Goal: Information Seeking & Learning: Check status

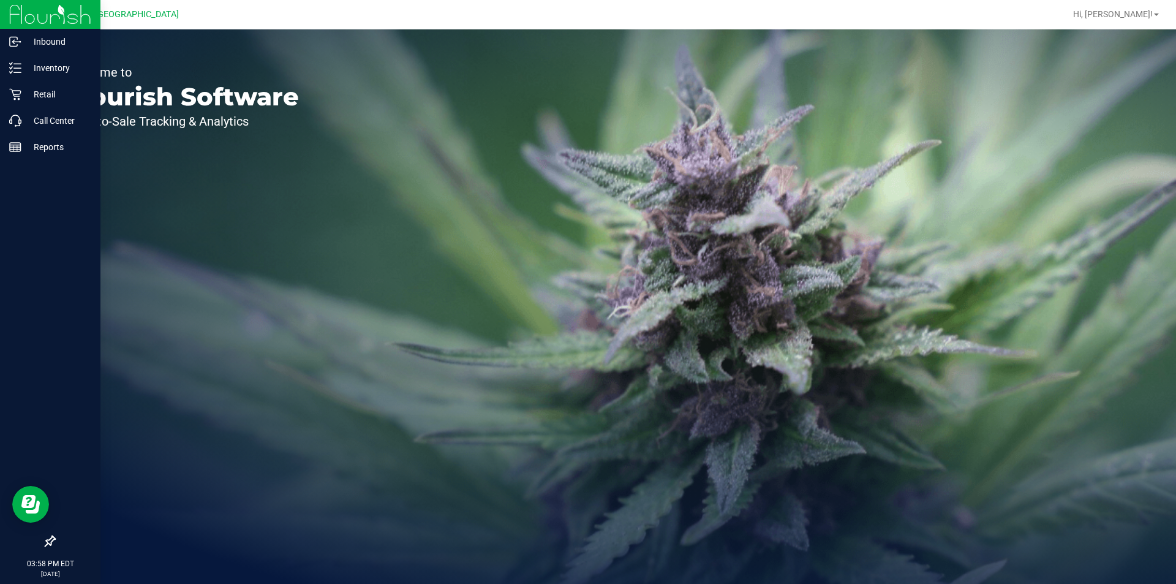
click at [26, 15] on img at bounding box center [50, 14] width 82 height 29
click at [21, 155] on div "Reports" at bounding box center [52, 147] width 97 height 24
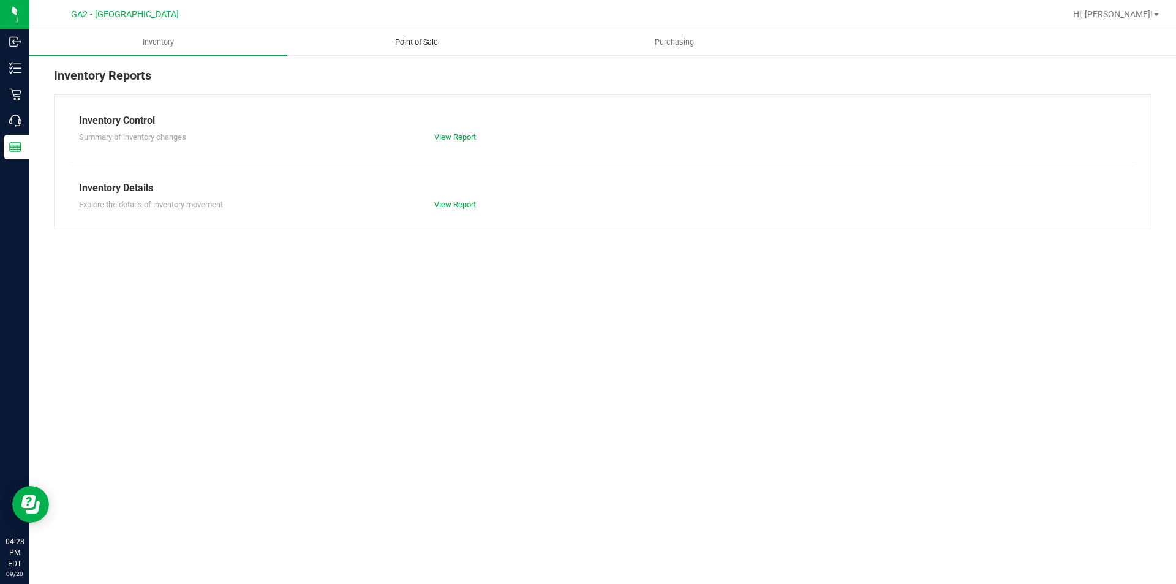
click at [431, 39] on span "Point of Sale" at bounding box center [416, 42] width 76 height 11
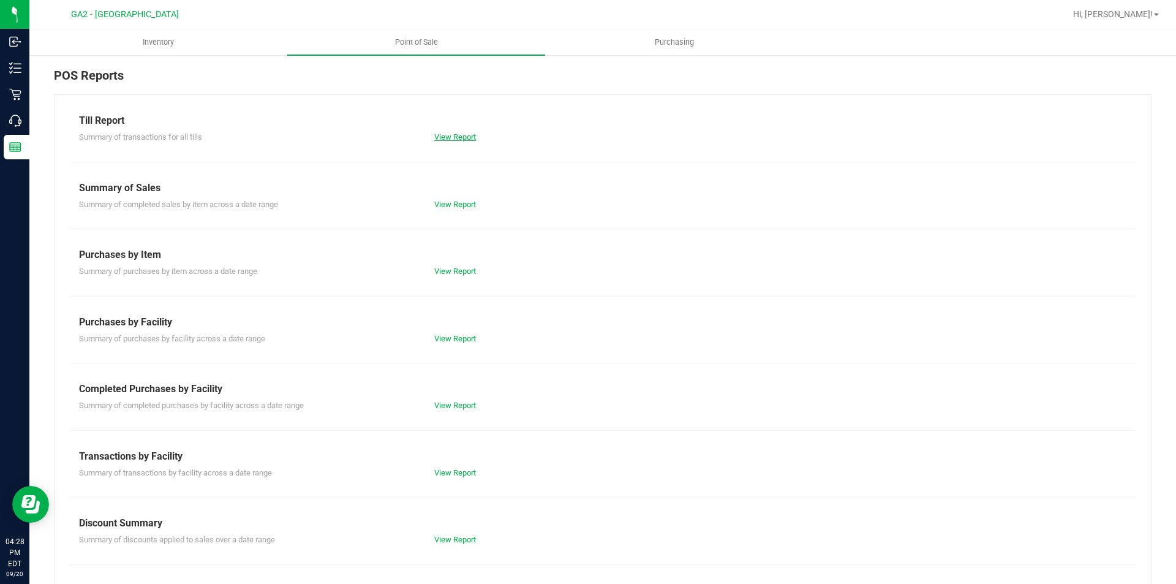
click at [457, 141] on link "View Report" at bounding box center [455, 136] width 42 height 9
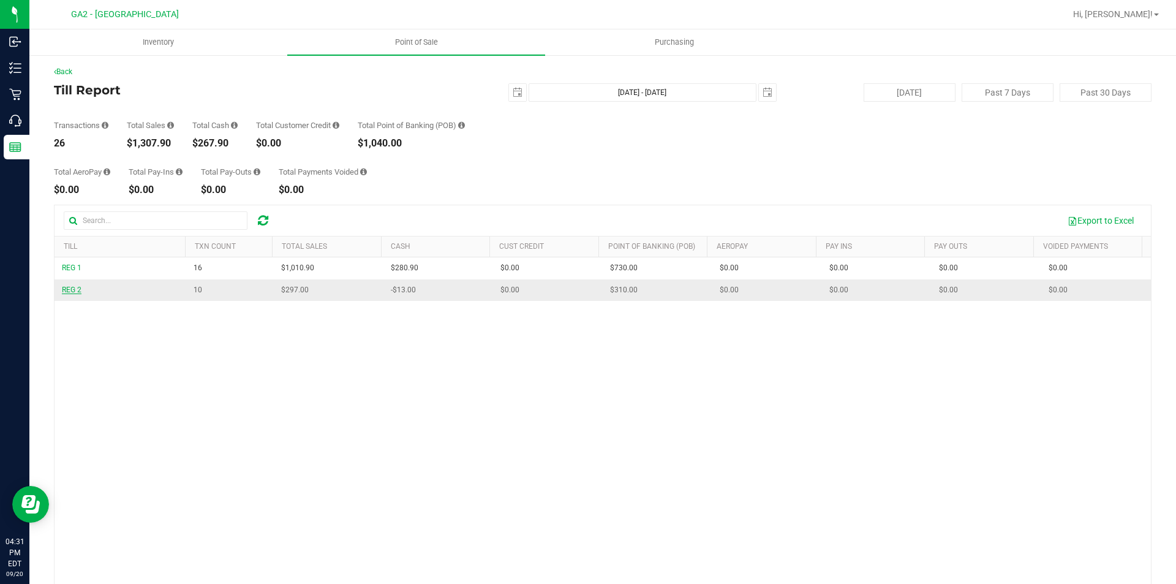
click at [72, 289] on span "REG 2" at bounding box center [72, 289] width 20 height 9
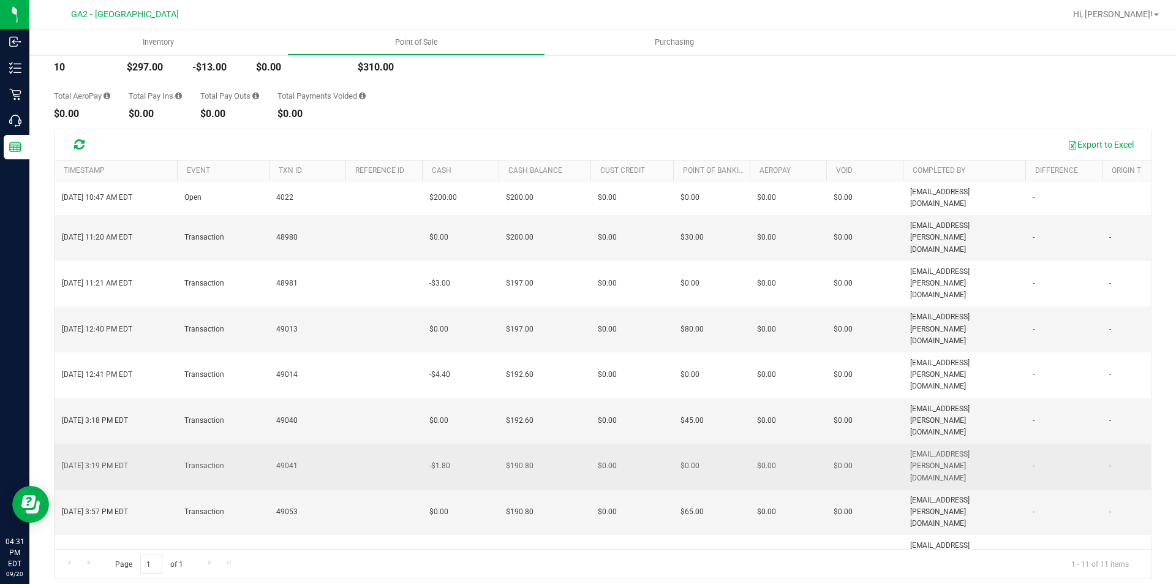
scroll to position [83, 0]
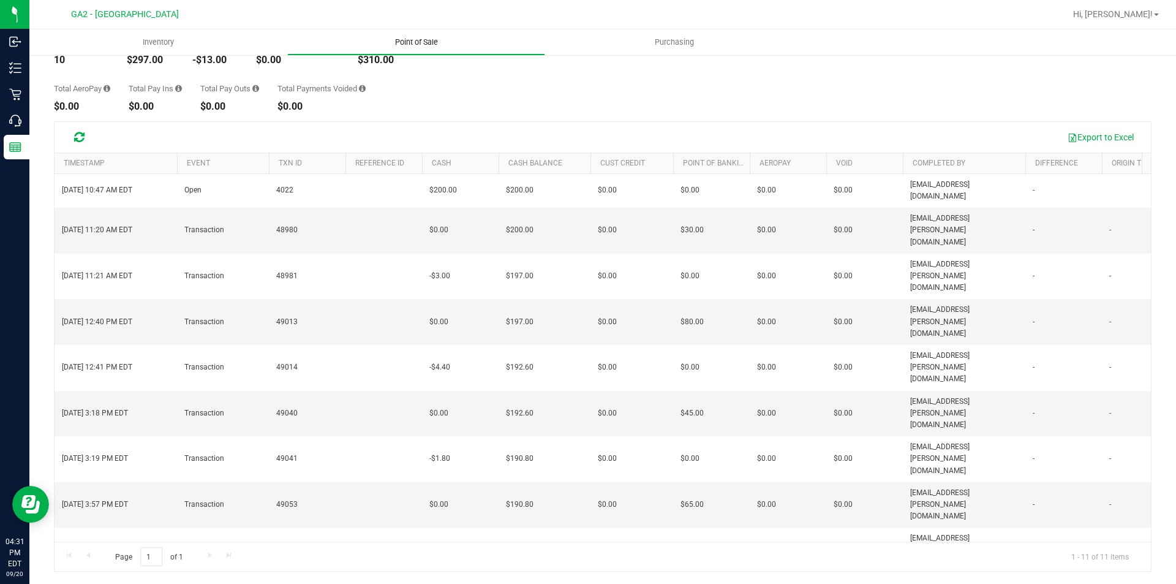
click at [419, 33] on uib-tab-heading "Point of Sale" at bounding box center [416, 42] width 257 height 24
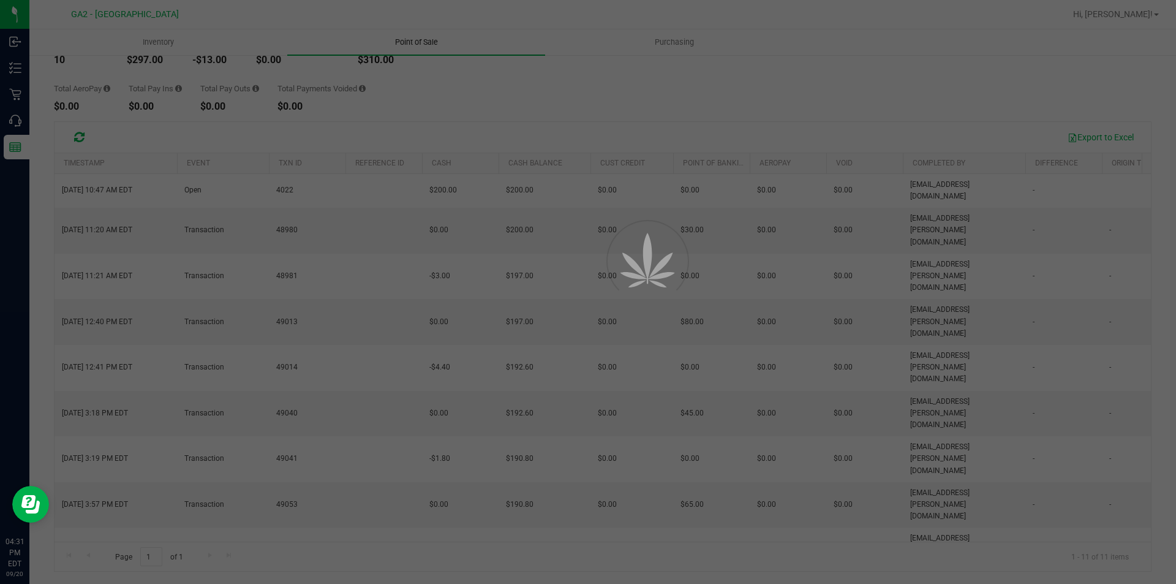
scroll to position [60, 0]
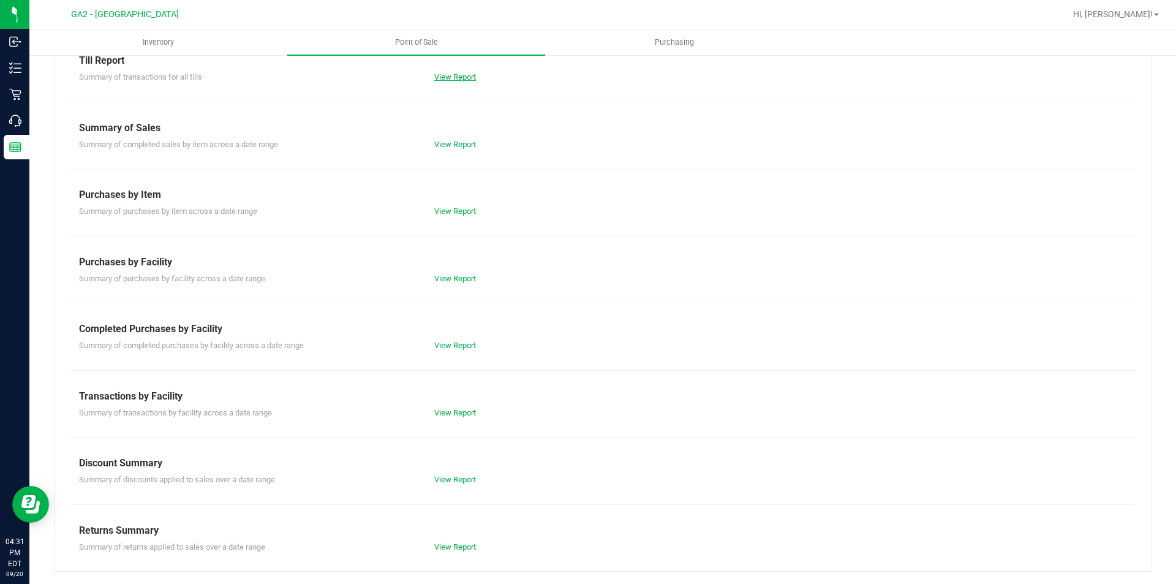
click at [441, 78] on link "View Report" at bounding box center [455, 76] width 42 height 9
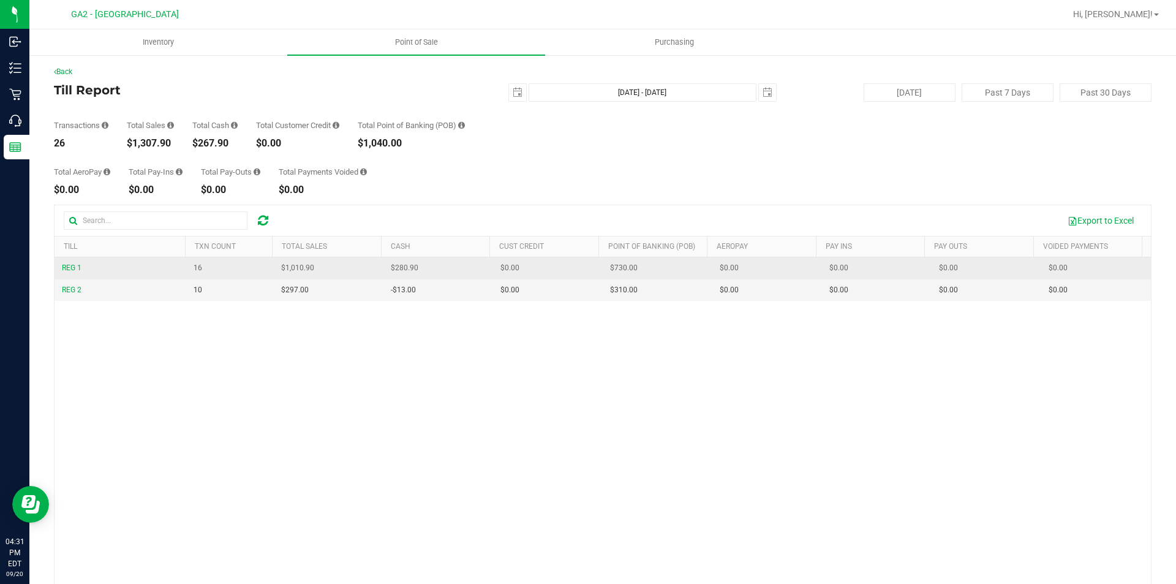
click at [80, 272] on span "REG 1" at bounding box center [72, 268] width 20 height 12
click at [78, 271] on span "REG 1" at bounding box center [72, 267] width 20 height 9
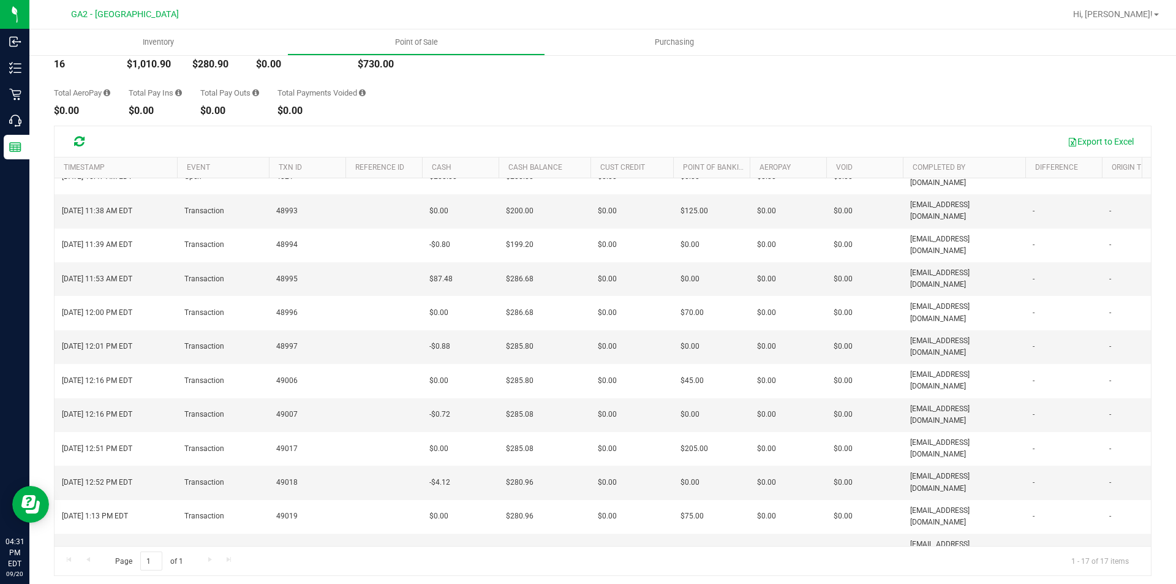
scroll to position [83, 0]
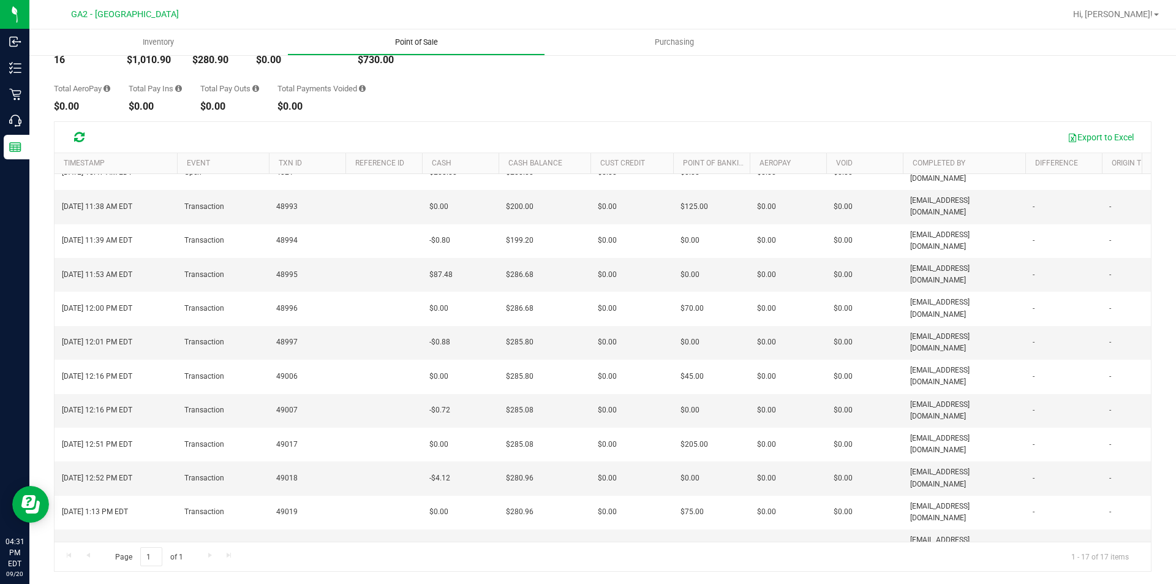
click at [418, 42] on span "Point of Sale" at bounding box center [416, 42] width 76 height 11
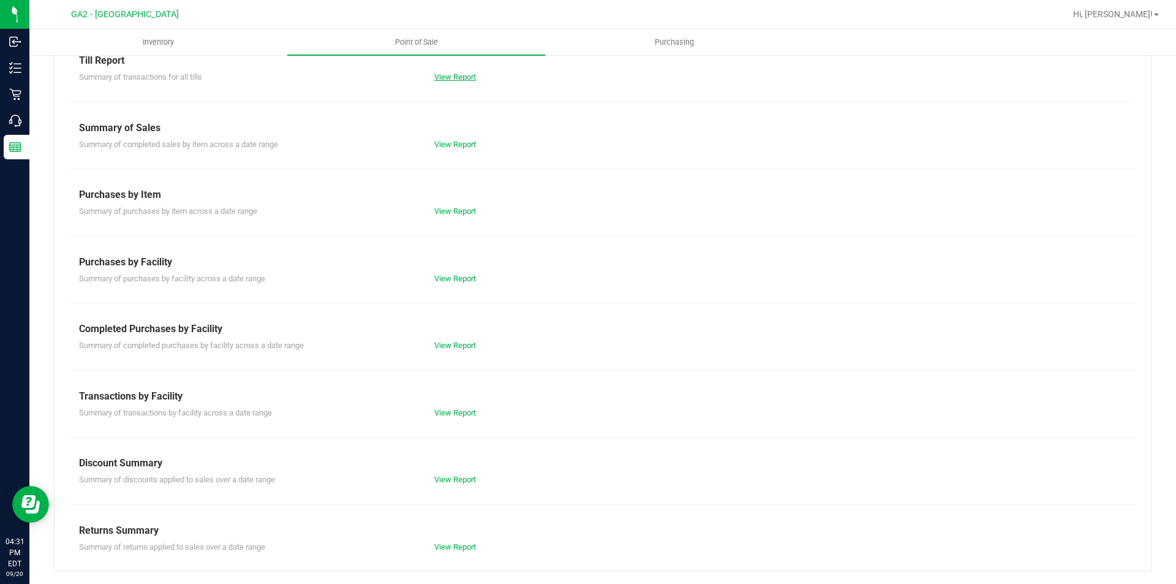
click at [464, 76] on link "View Report" at bounding box center [455, 76] width 42 height 9
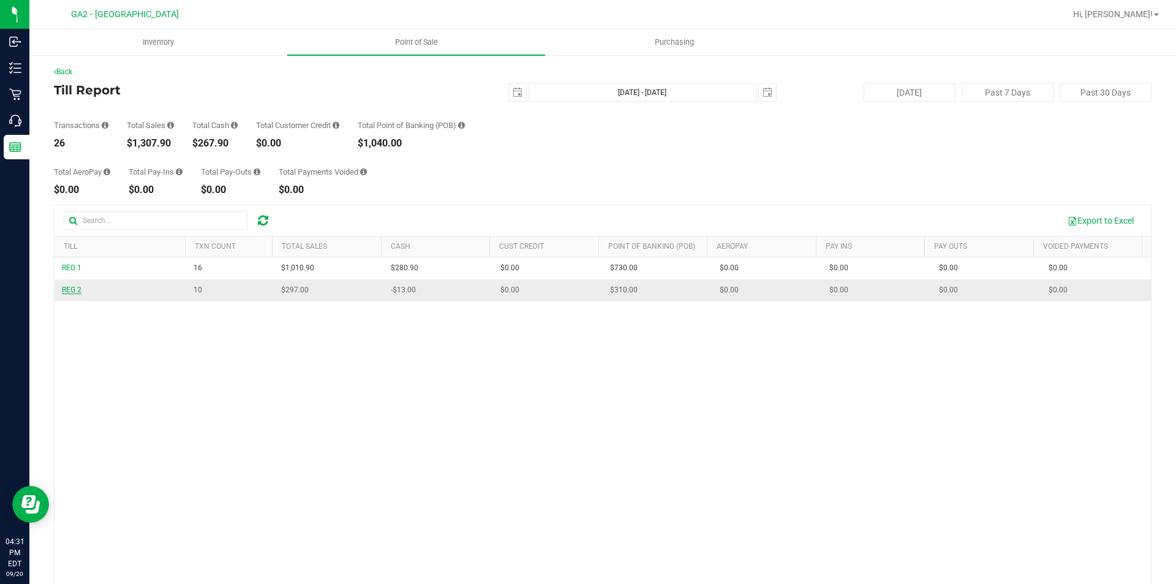
click at [76, 289] on span "REG 2" at bounding box center [72, 289] width 20 height 9
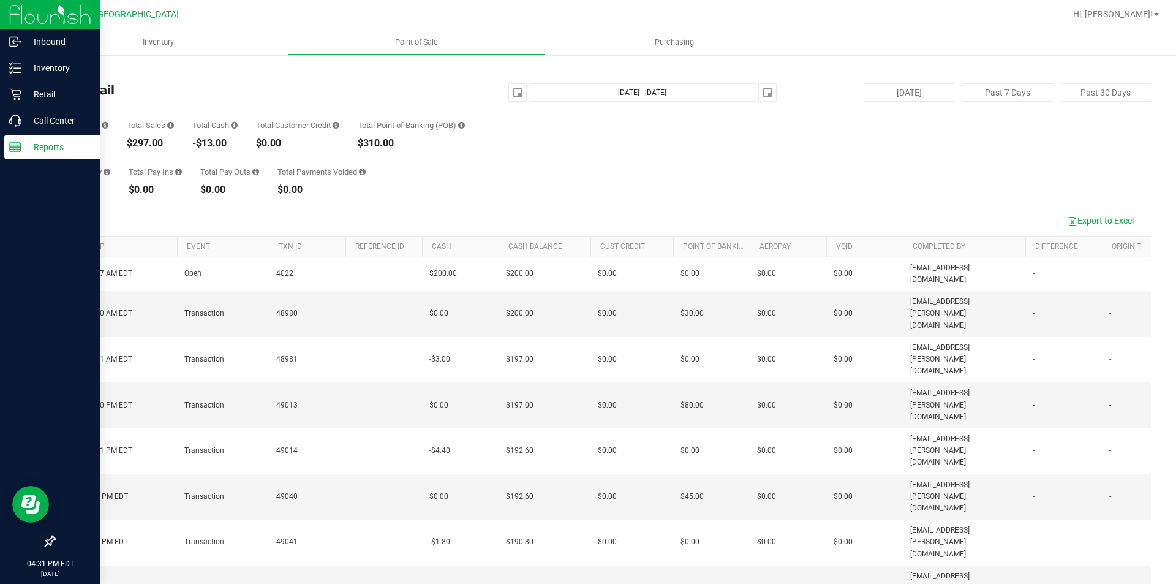
click at [65, 9] on img at bounding box center [50, 14] width 82 height 29
